Goal: Find specific page/section: Find specific page/section

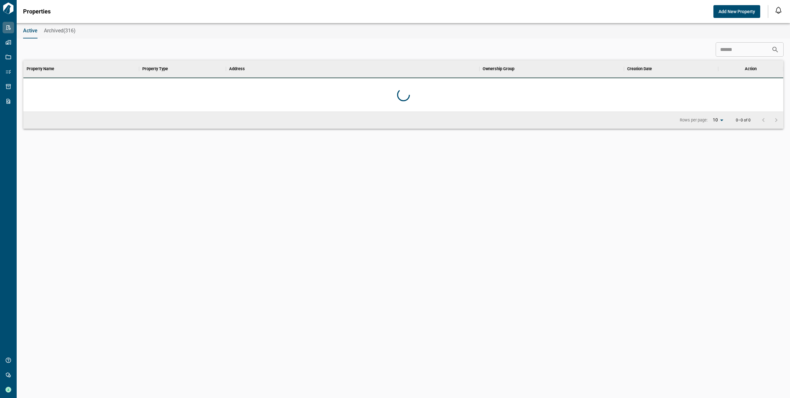
scroll to position [180, 758]
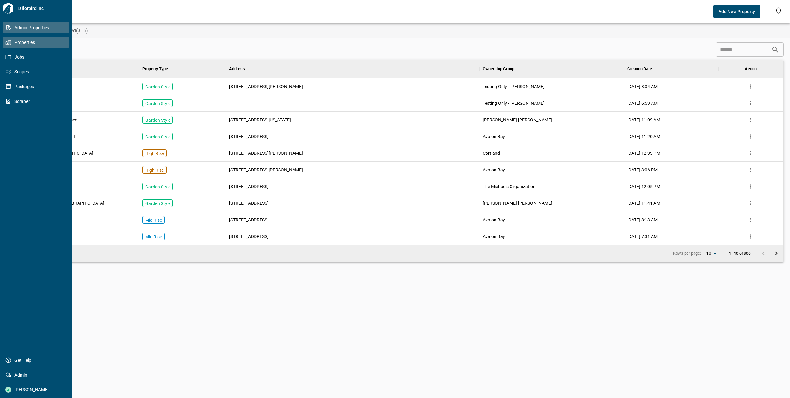
click at [33, 42] on span "Properties" at bounding box center [37, 42] width 52 height 6
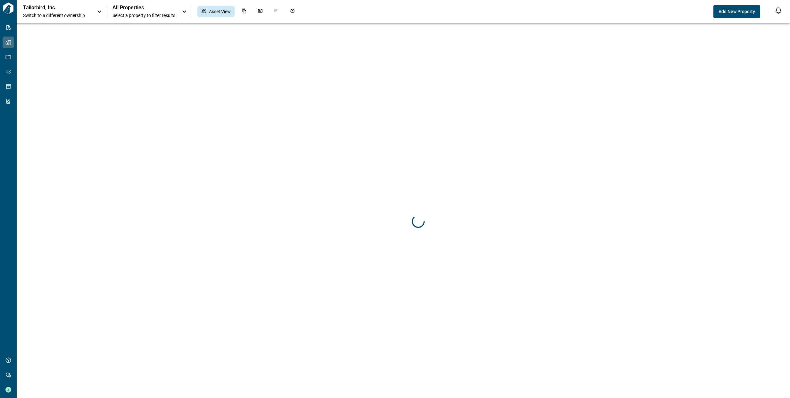
click at [97, 11] on icon at bounding box center [100, 12] width 8 height 8
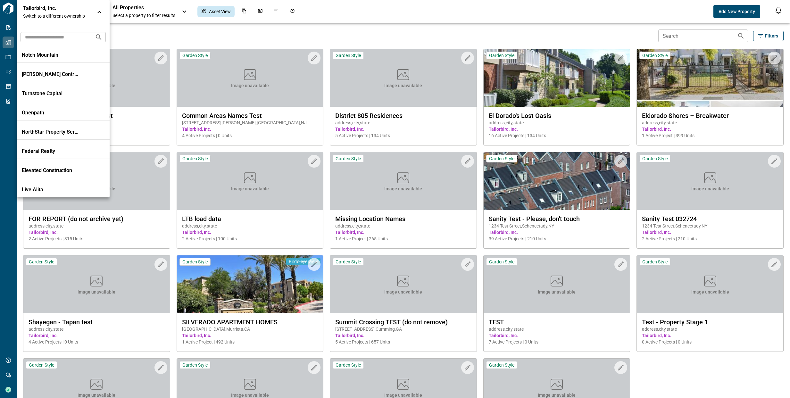
click at [64, 40] on input "text" at bounding box center [55, 37] width 69 height 12
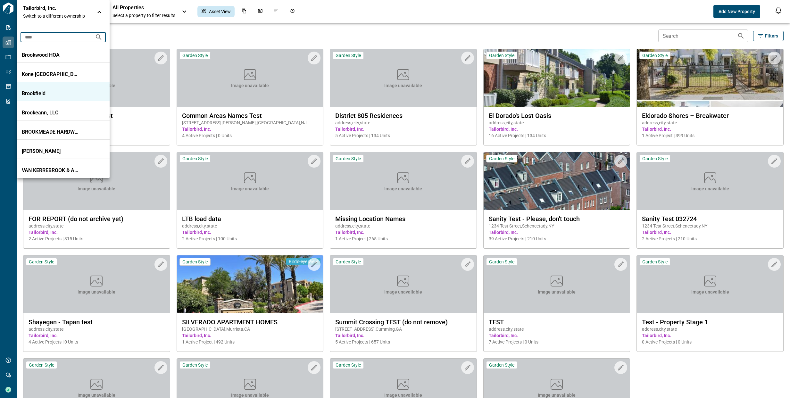
type input "****"
click at [55, 91] on p "Brookfield" at bounding box center [51, 93] width 58 height 6
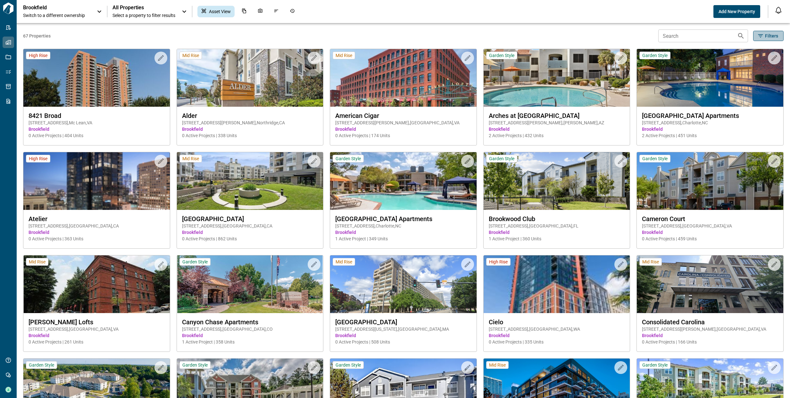
click at [758, 37] on icon "button" at bounding box center [761, 36] width 6 height 6
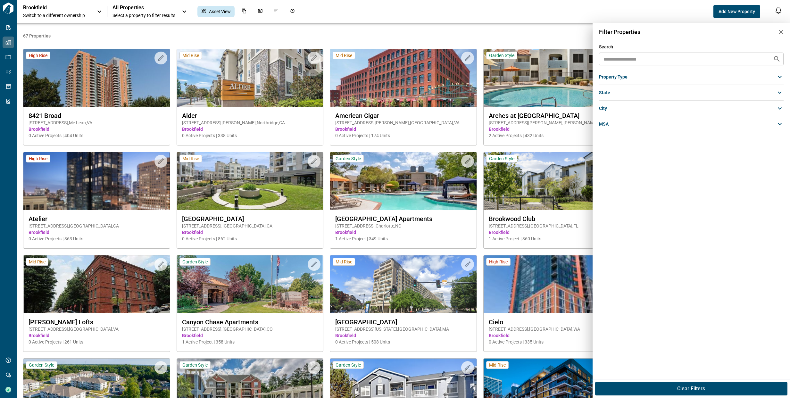
click at [781, 32] on icon "button" at bounding box center [781, 32] width 4 height 4
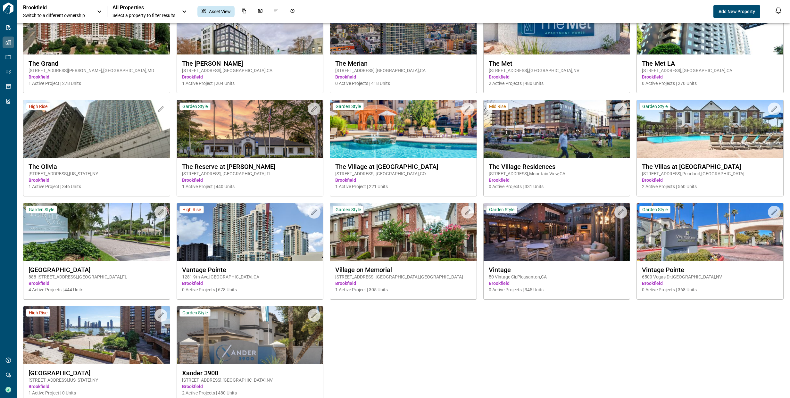
scroll to position [1096, 0]
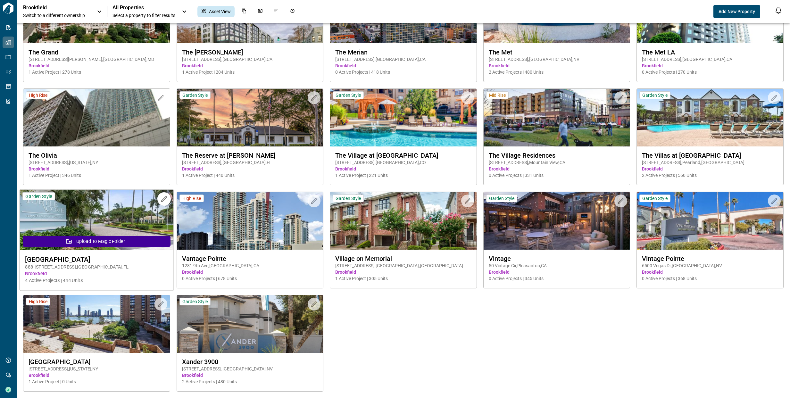
click at [107, 219] on img at bounding box center [97, 220] width 154 height 61
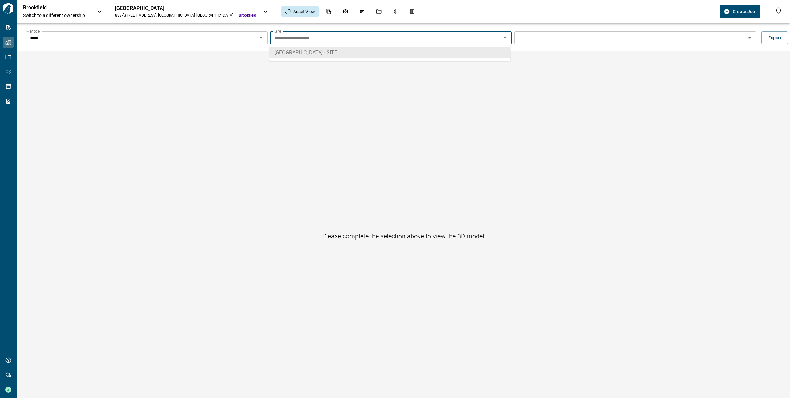
click at [314, 38] on input "**********" at bounding box center [386, 37] width 228 height 9
click at [259, 39] on icon "Open" at bounding box center [261, 38] width 8 height 8
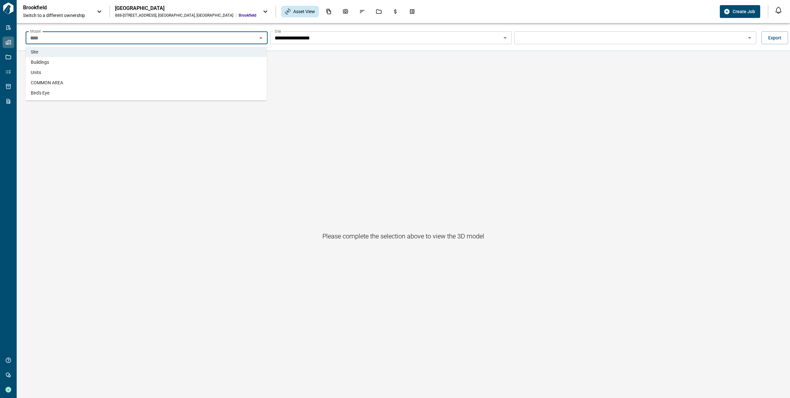
click at [230, 64] on li "Buildings" at bounding box center [146, 62] width 241 height 10
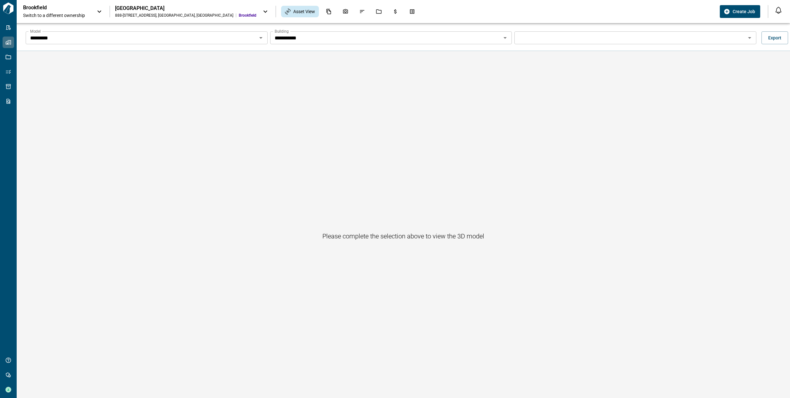
click at [151, 9] on div "[GEOGRAPHIC_DATA]" at bounding box center [185, 8] width 141 height 6
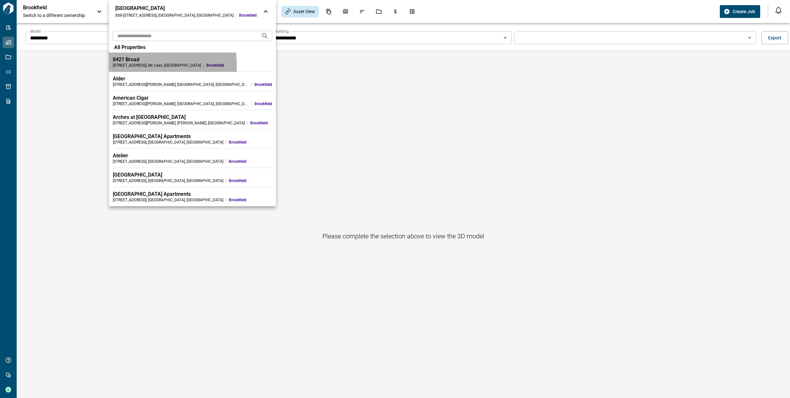
click at [136, 66] on div "[STREET_ADDRESS]" at bounding box center [157, 65] width 88 height 5
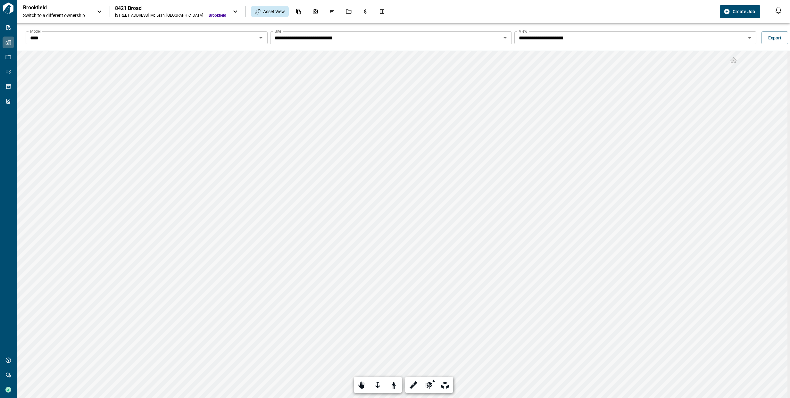
click at [231, 13] on icon at bounding box center [235, 12] width 8 height 8
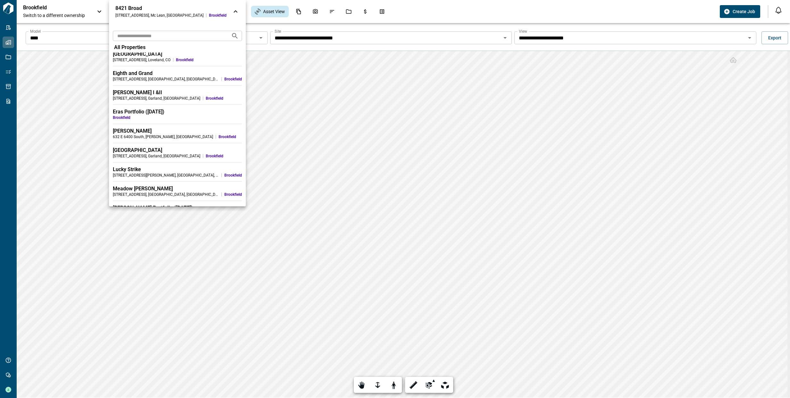
scroll to position [333, 0]
click at [150, 119] on span "Brookfield" at bounding box center [177, 117] width 129 height 5
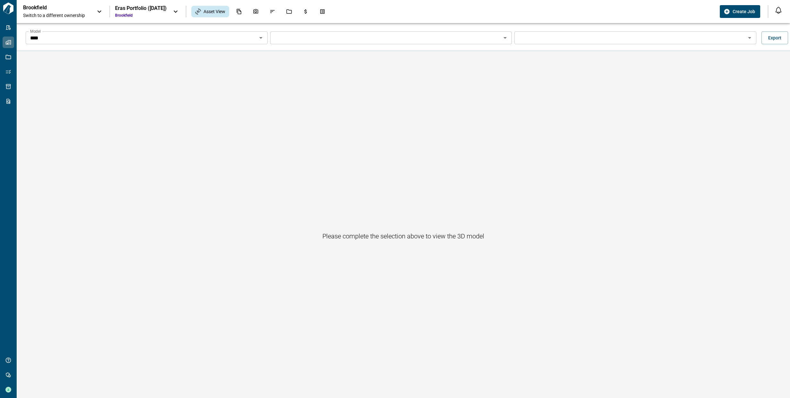
click at [147, 10] on div "Eras Portfolio ([DATE])" at bounding box center [141, 8] width 52 height 6
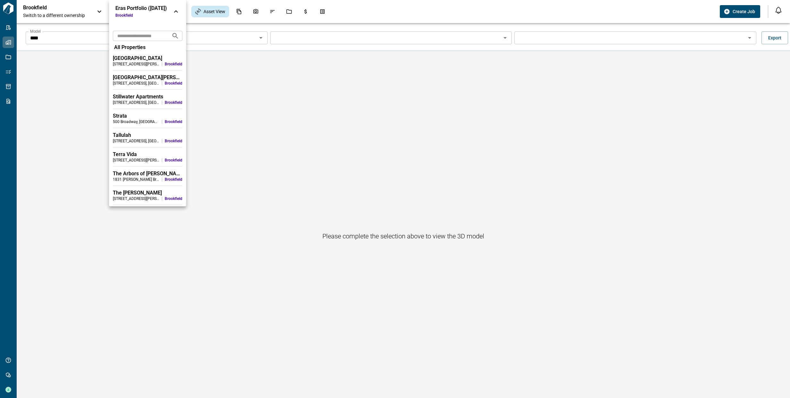
scroll to position [756, 0]
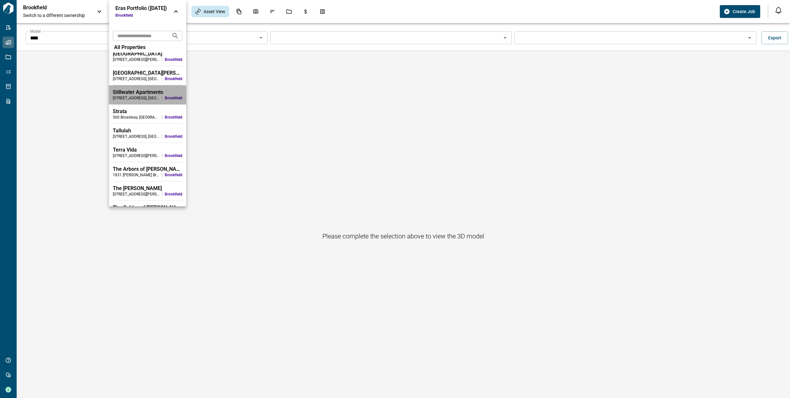
click at [143, 88] on li "Stillwater Apartments [STREET_ADDRESS] Brookfield" at bounding box center [147, 94] width 77 height 19
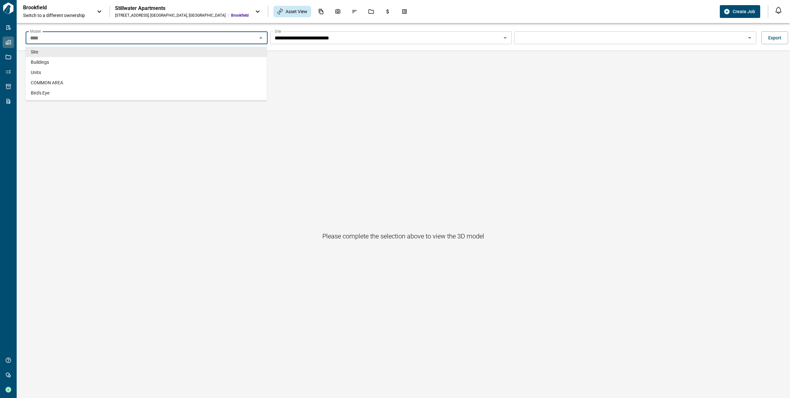
click at [134, 38] on input "****" at bounding box center [142, 37] width 228 height 9
click at [130, 59] on li "Buildings" at bounding box center [146, 62] width 241 height 10
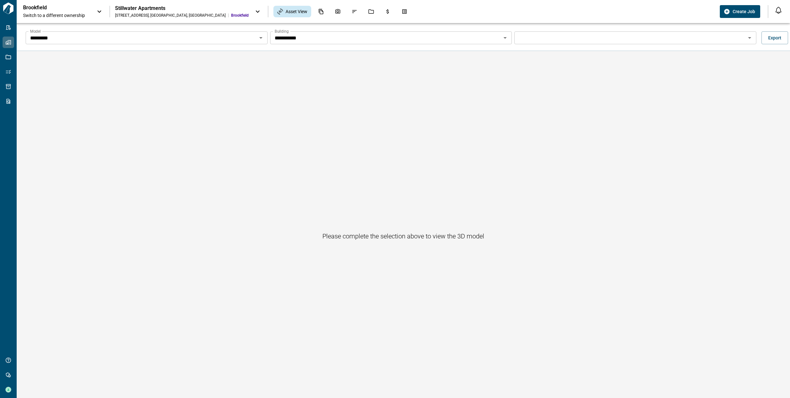
click at [122, 10] on div "Stillwater Apartments" at bounding box center [182, 8] width 134 height 6
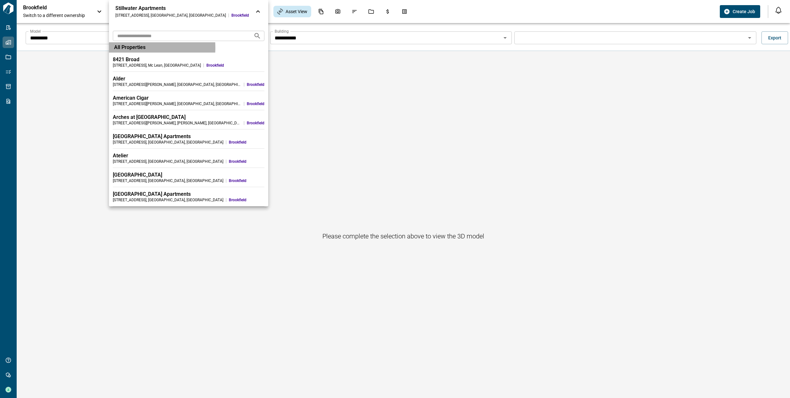
click at [130, 48] on span "All Properties" at bounding box center [129, 47] width 31 height 6
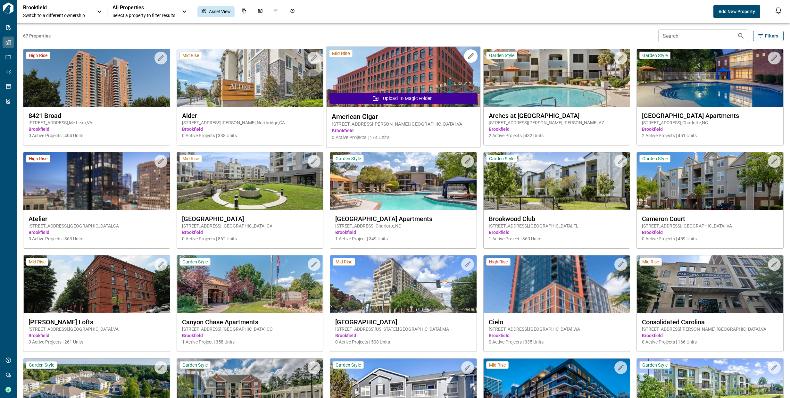
click at [399, 83] on img at bounding box center [404, 77] width 154 height 61
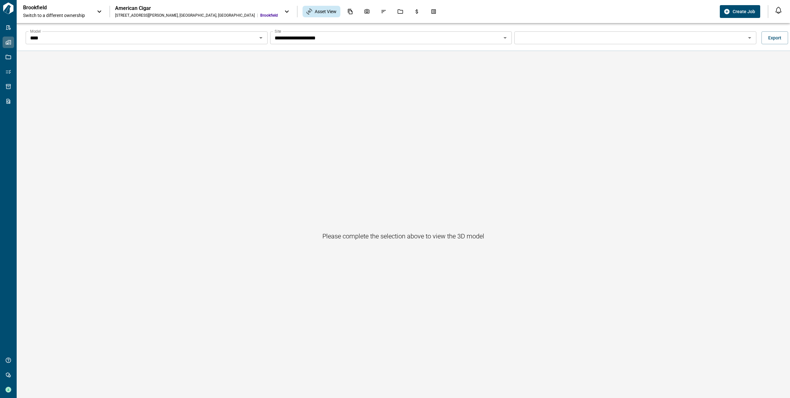
click at [255, 36] on input "**********" at bounding box center [142, 37] width 228 height 9
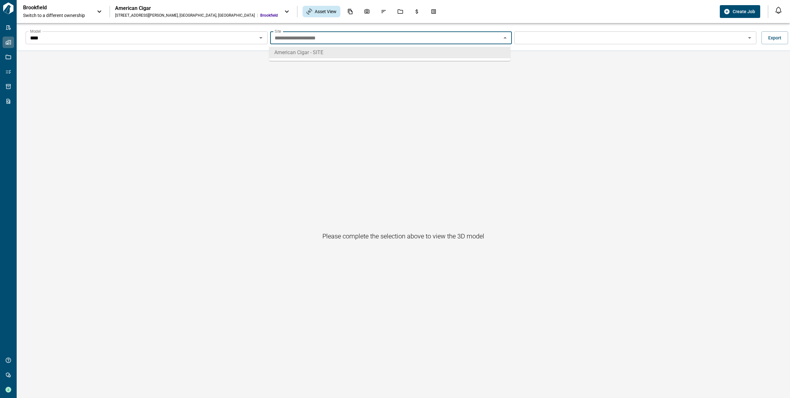
click at [289, 36] on input "**********" at bounding box center [386, 37] width 228 height 9
click at [248, 43] on div "**** Model" at bounding box center [147, 37] width 242 height 13
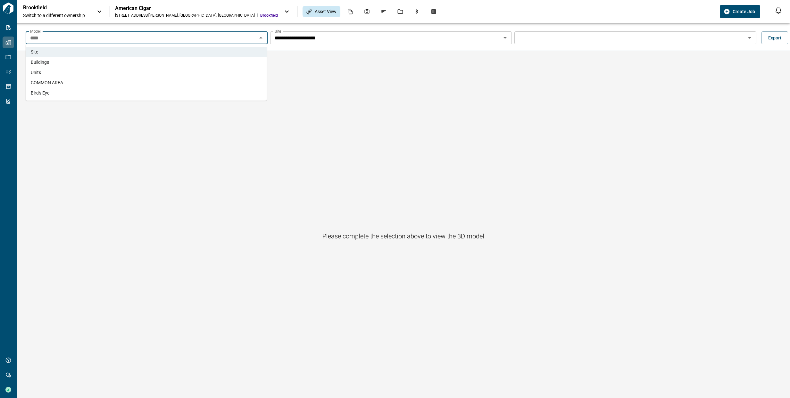
click at [238, 59] on li "Buildings" at bounding box center [146, 62] width 241 height 10
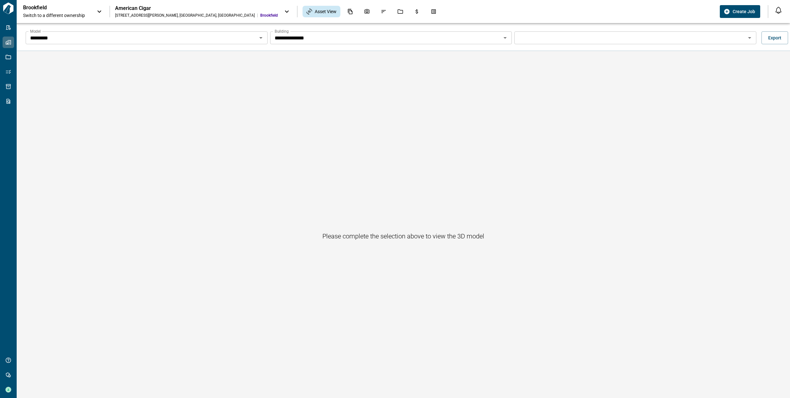
click at [255, 33] on input "Model" at bounding box center [142, 37] width 228 height 9
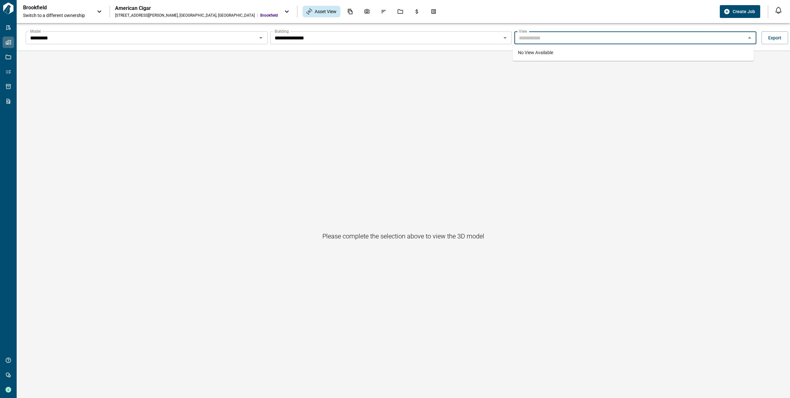
click at [544, 34] on input "Model" at bounding box center [630, 37] width 228 height 9
